Goal: Task Accomplishment & Management: Manage account settings

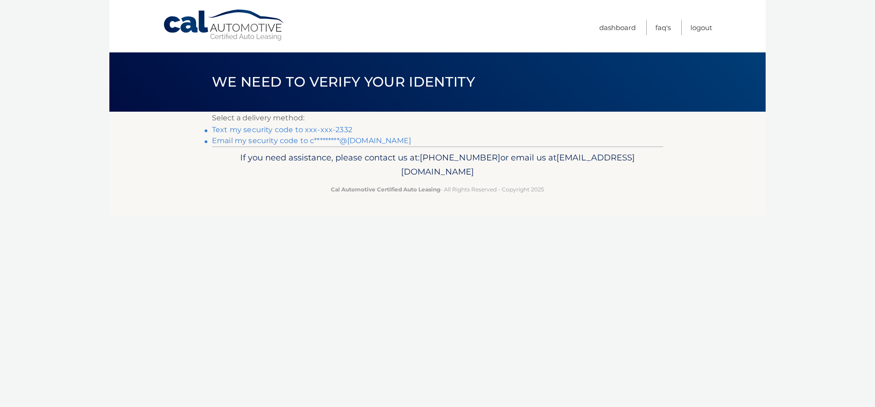
click at [325, 130] on link "Text my security code to xxx-xxx-2332" at bounding box center [282, 129] width 140 height 9
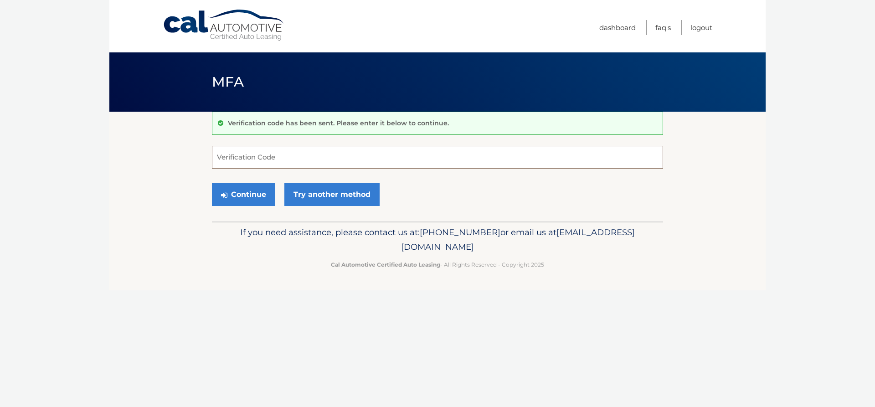
click at [281, 161] on input "Verification Code" at bounding box center [437, 157] width 451 height 23
type input "546956"
click at [235, 186] on button "Continue" at bounding box center [243, 194] width 63 height 23
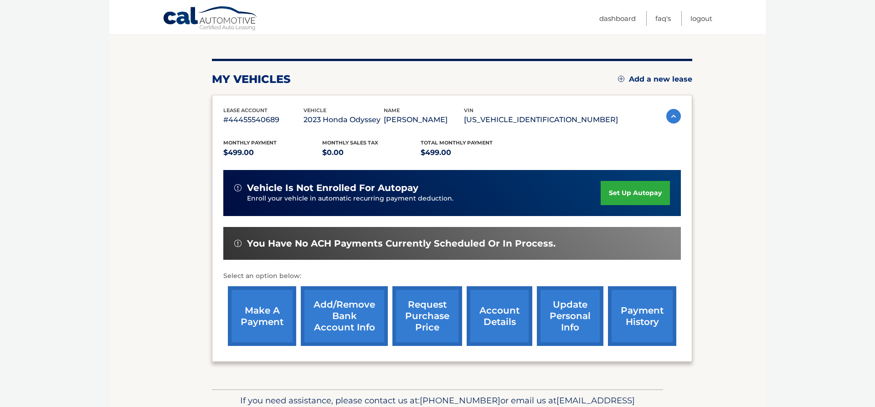
scroll to position [75, 0]
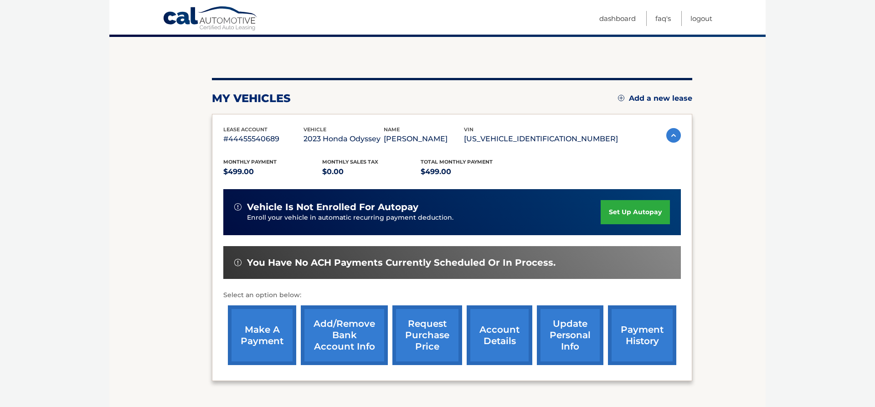
click at [666, 138] on img at bounding box center [673, 135] width 15 height 15
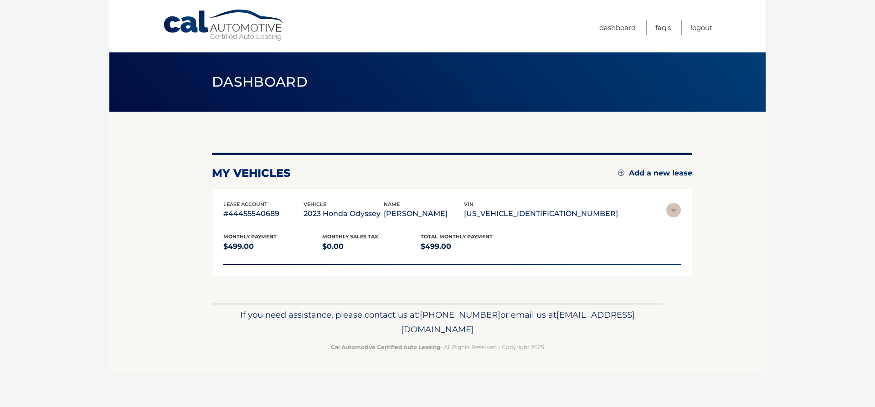
scroll to position [0, 0]
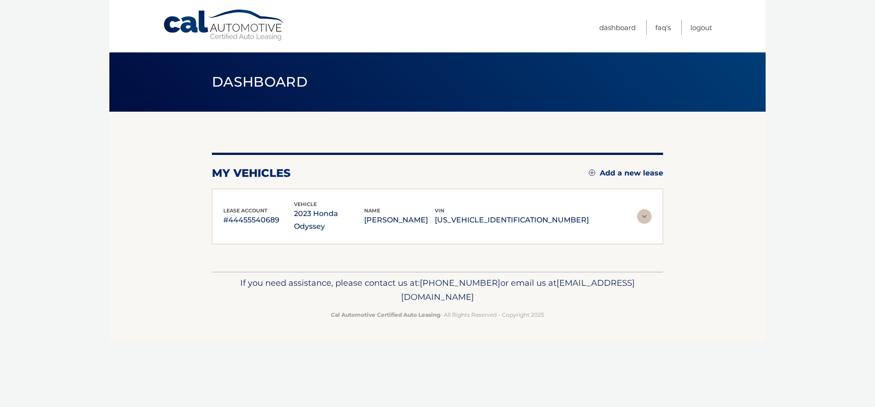
click at [646, 209] on img at bounding box center [644, 216] width 15 height 15
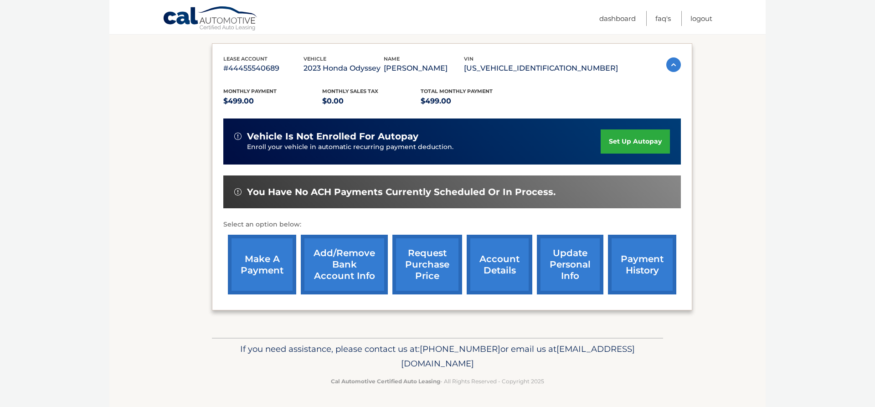
scroll to position [168, 0]
click at [487, 242] on link "account details" at bounding box center [500, 265] width 66 height 60
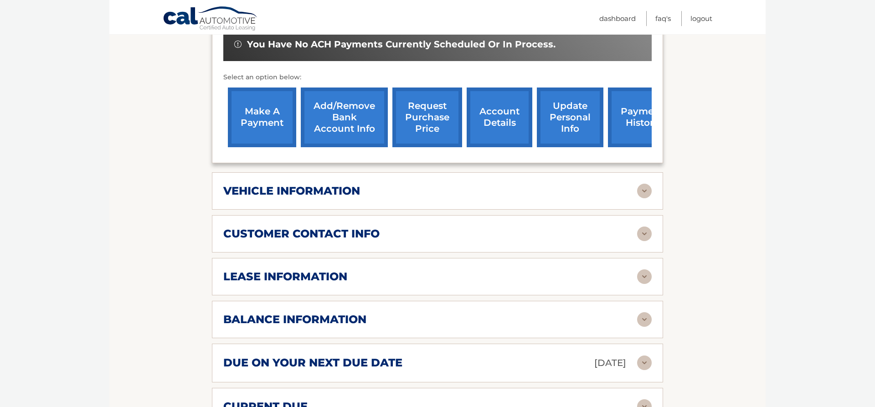
scroll to position [372, 0]
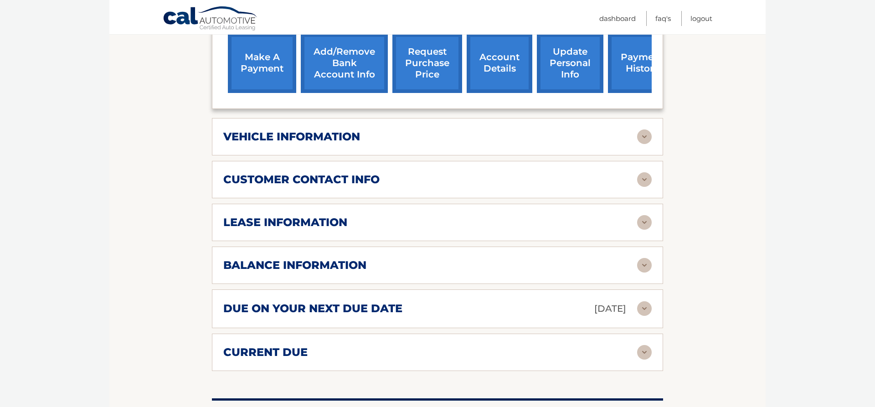
click at [647, 227] on img at bounding box center [644, 222] width 15 height 15
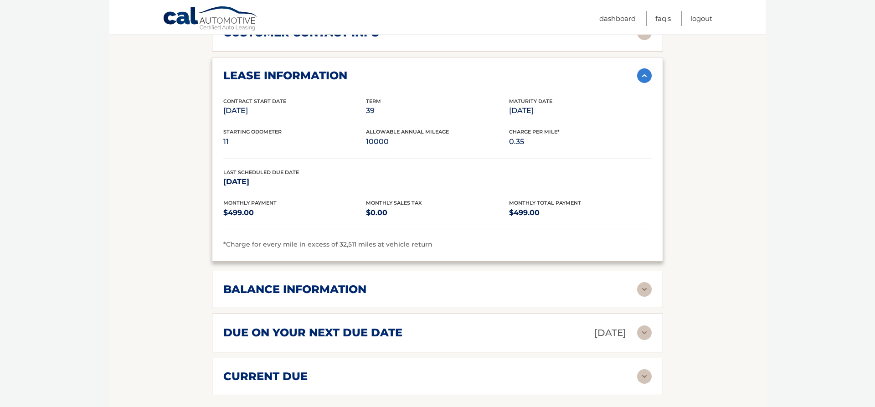
scroll to position [558, 0]
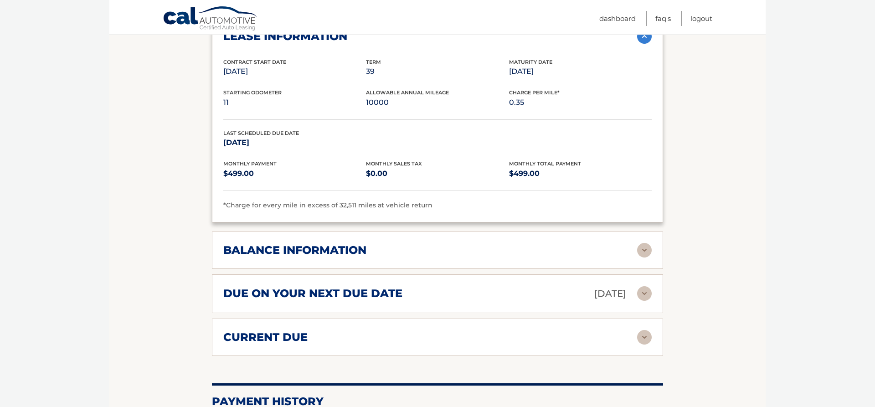
click at [326, 257] on h2 "balance information" at bounding box center [294, 250] width 143 height 14
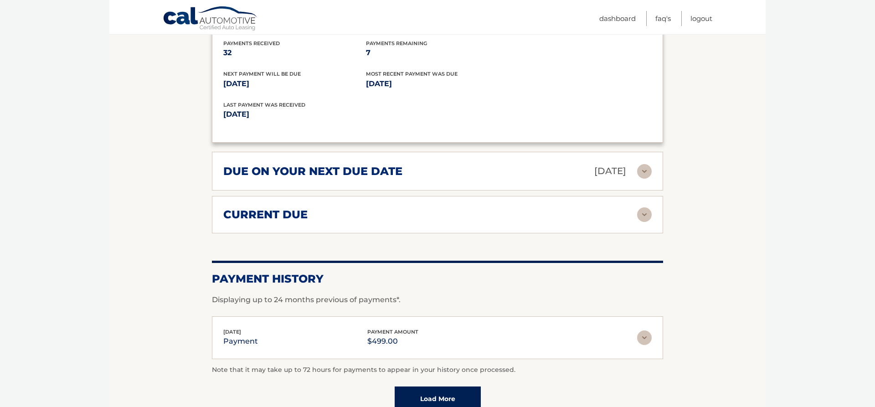
scroll to position [837, 0]
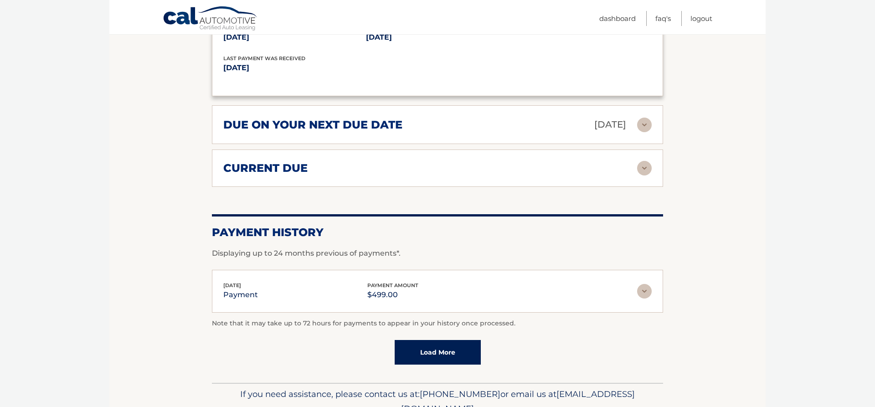
click at [293, 175] on h2 "current due" at bounding box center [265, 168] width 84 height 14
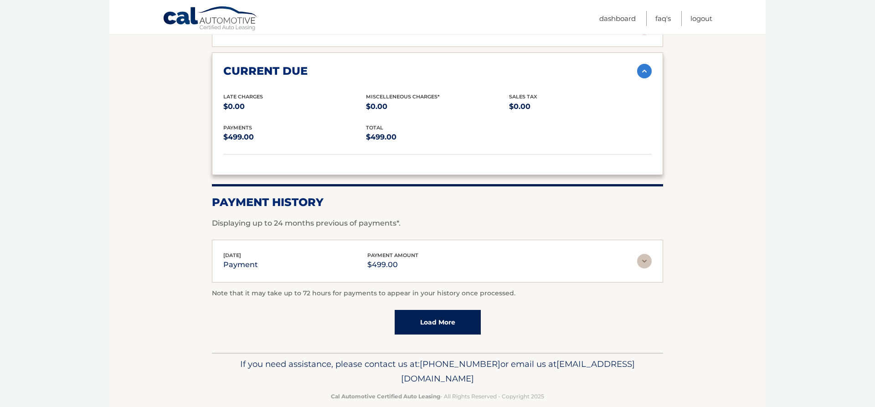
scroll to position [956, 0]
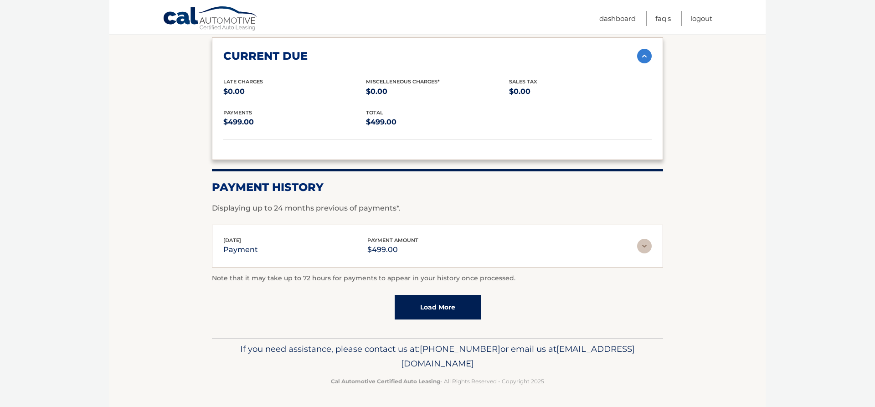
click at [440, 301] on link "Load More" at bounding box center [438, 307] width 86 height 25
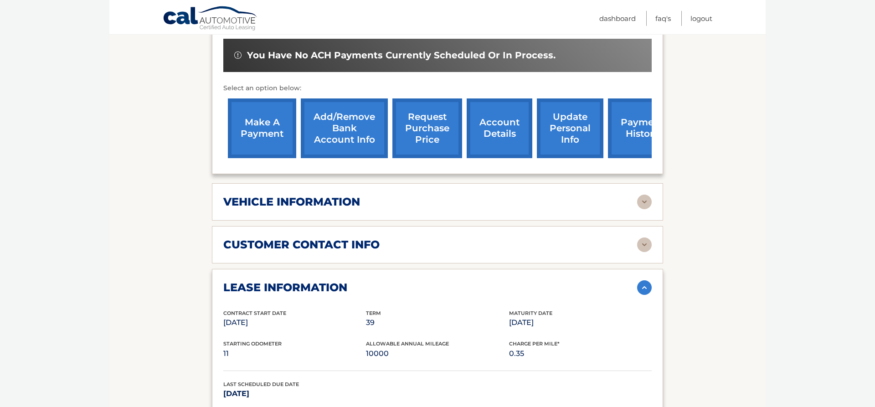
scroll to position [305, 0]
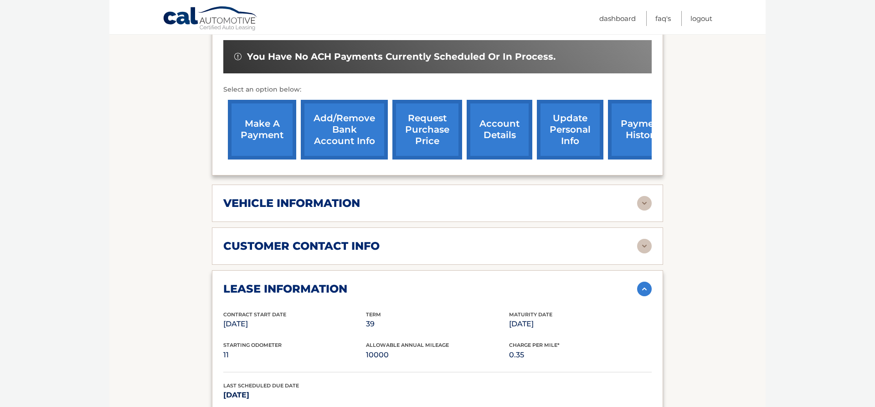
click at [417, 210] on div "vehicle information" at bounding box center [430, 203] width 414 height 14
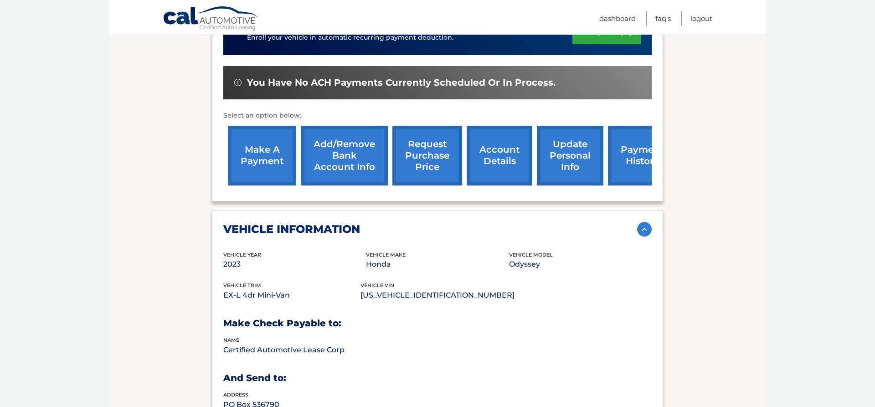
scroll to position [259, 0]
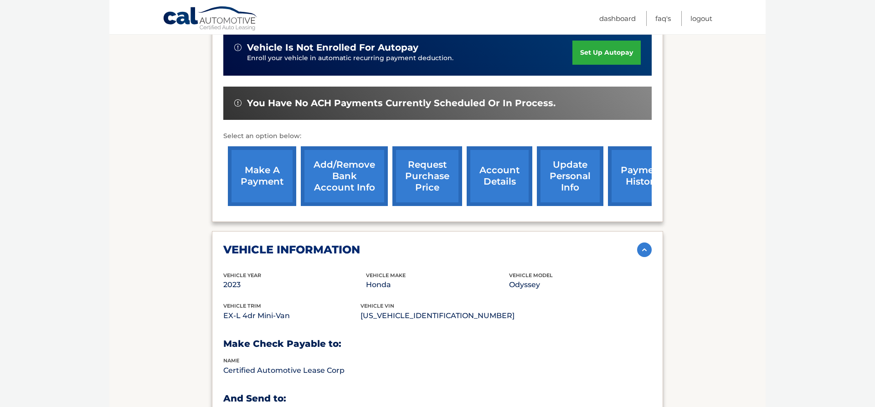
click at [401, 173] on link "request purchase price" at bounding box center [427, 176] width 70 height 60
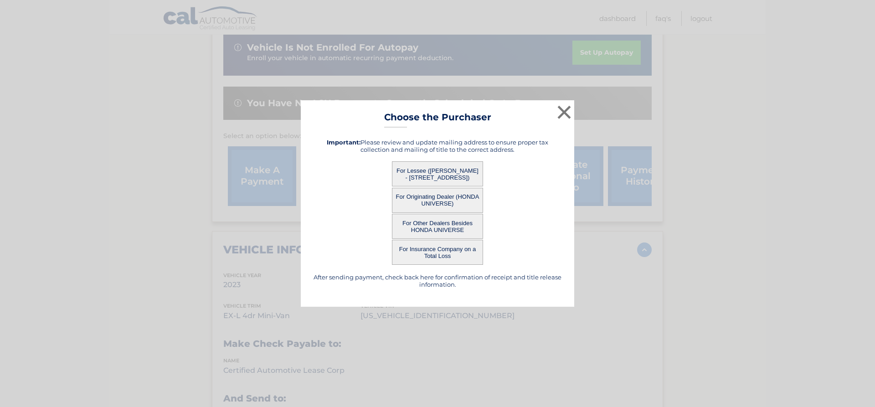
click at [461, 201] on button "For Originating Dealer (HONDA UNIVERSE)" at bounding box center [437, 200] width 91 height 25
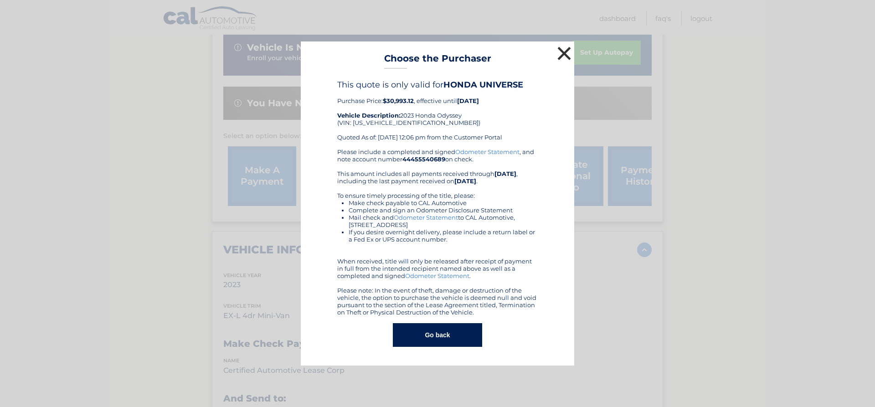
click at [572, 52] on button "×" at bounding box center [564, 53] width 18 height 18
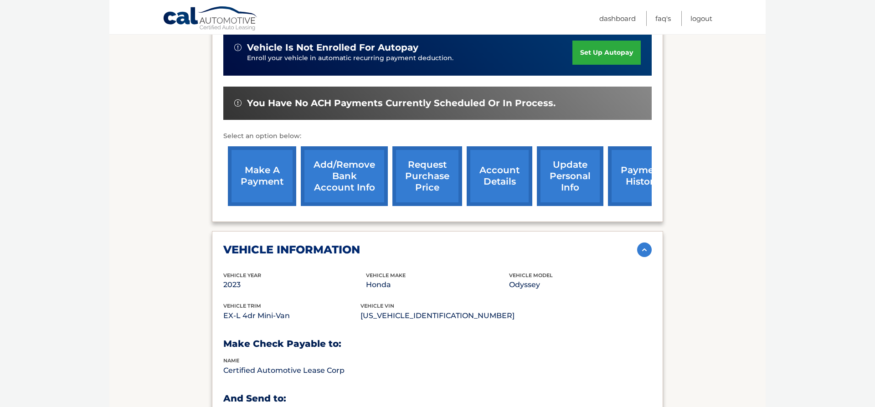
click at [404, 167] on link "request purchase price" at bounding box center [427, 176] width 70 height 60
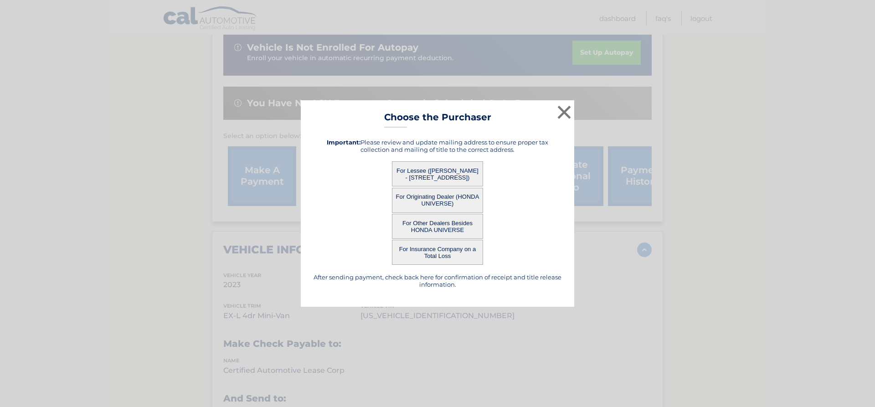
click at [450, 174] on button "For Lessee ([PERSON_NAME] - [STREET_ADDRESS])" at bounding box center [437, 173] width 91 height 25
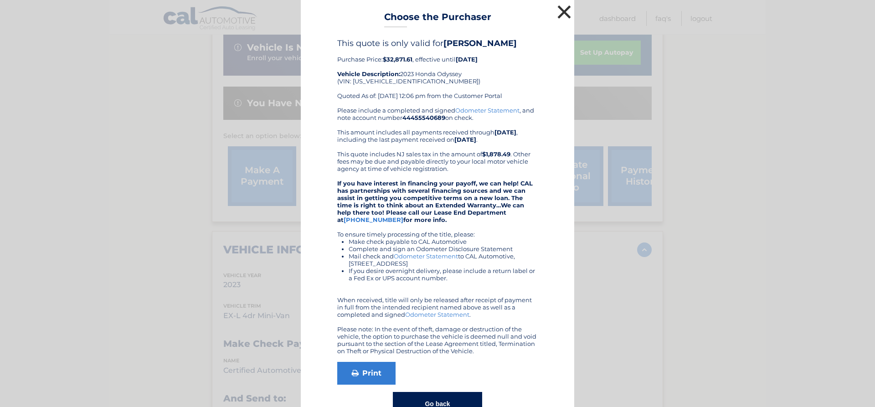
click at [567, 7] on button "×" at bounding box center [564, 12] width 18 height 18
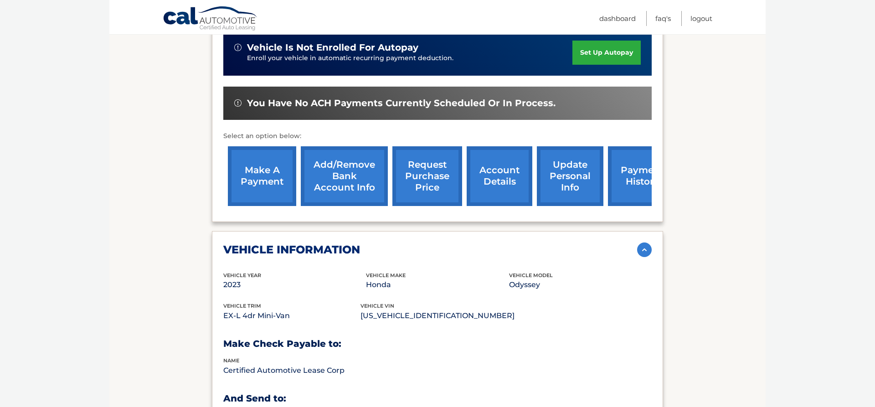
click at [426, 172] on link "request purchase price" at bounding box center [427, 176] width 70 height 60
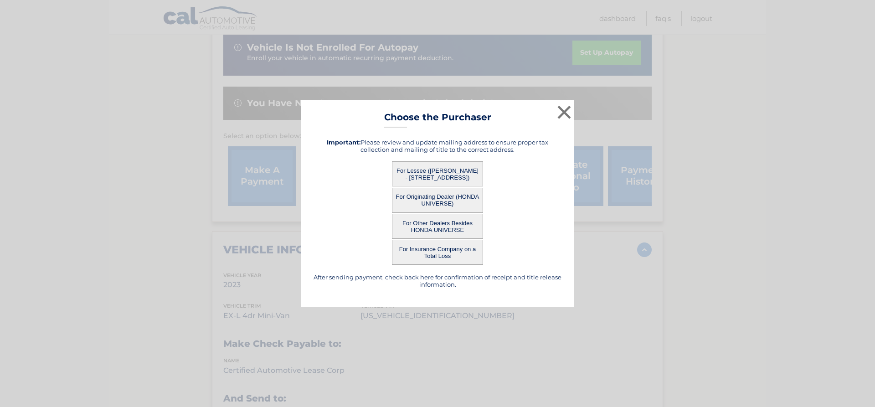
click at [427, 226] on button "For Other Dealers Besides HONDA UNIVERSE" at bounding box center [437, 226] width 91 height 25
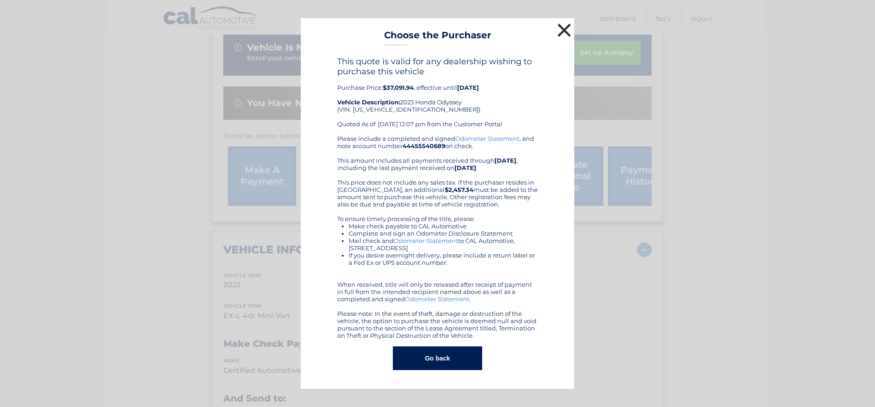
click at [567, 25] on button "×" at bounding box center [564, 30] width 18 height 18
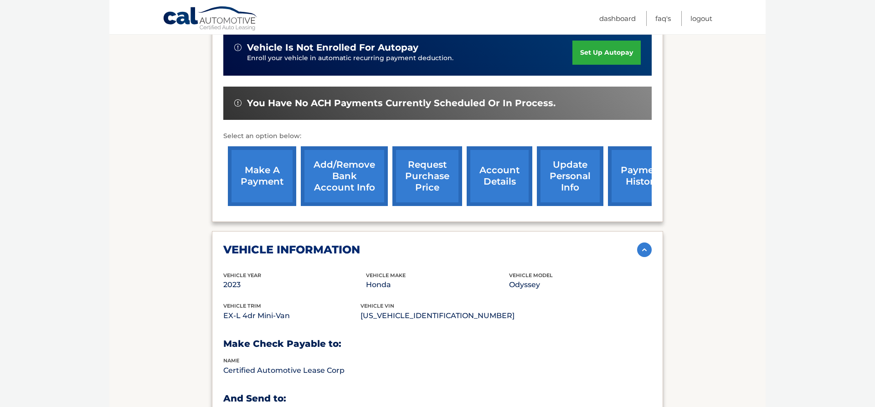
click at [409, 170] on link "request purchase price" at bounding box center [427, 176] width 70 height 60
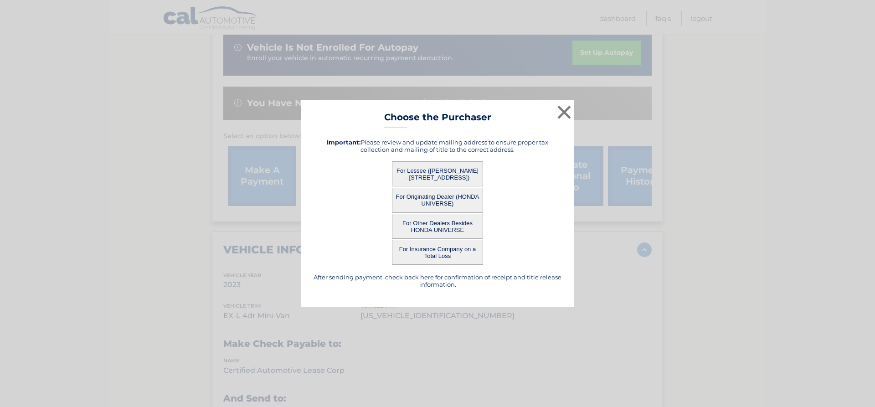
click at [444, 256] on button "For Insurance Company on a Total Loss" at bounding box center [437, 252] width 91 height 25
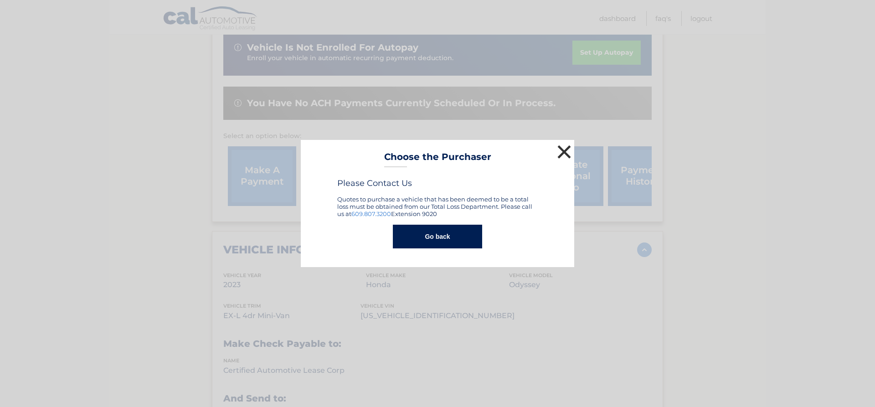
click at [569, 148] on button "×" at bounding box center [564, 152] width 18 height 18
